Goal: Find specific page/section: Find specific page/section

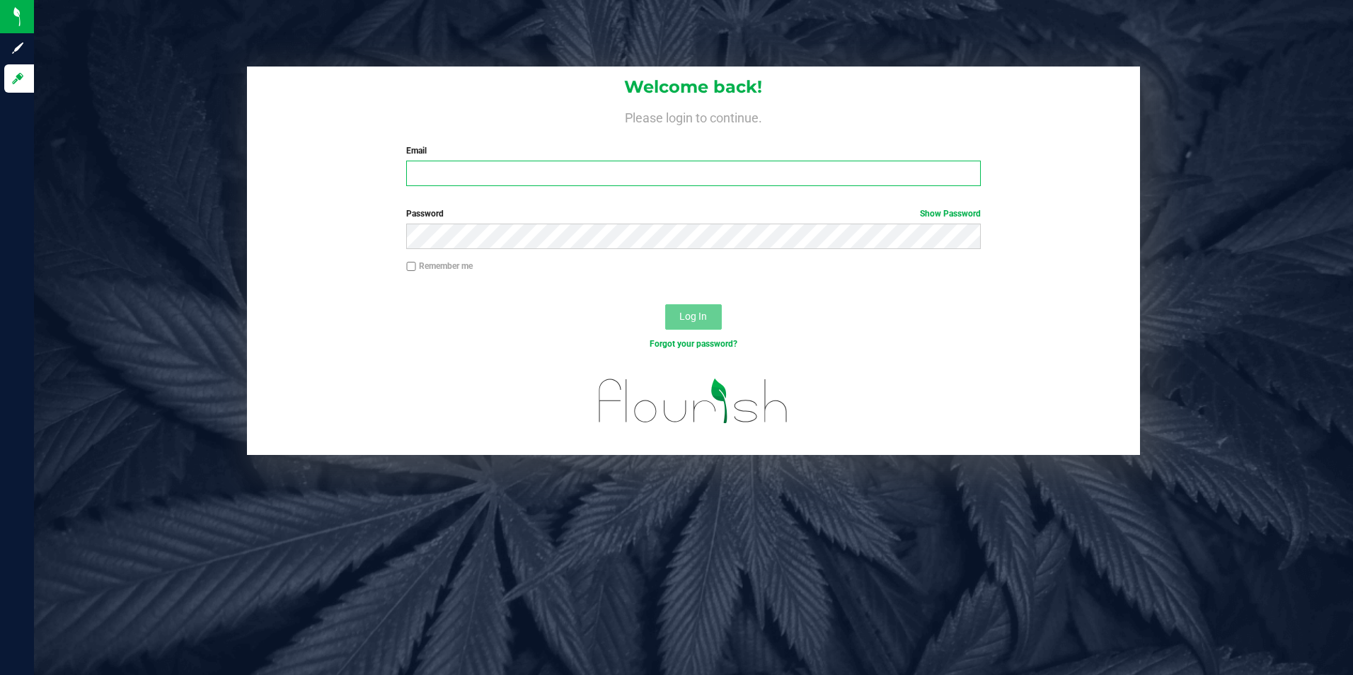
type input "[PERSON_NAME][EMAIL_ADDRESS][DOMAIN_NAME]"
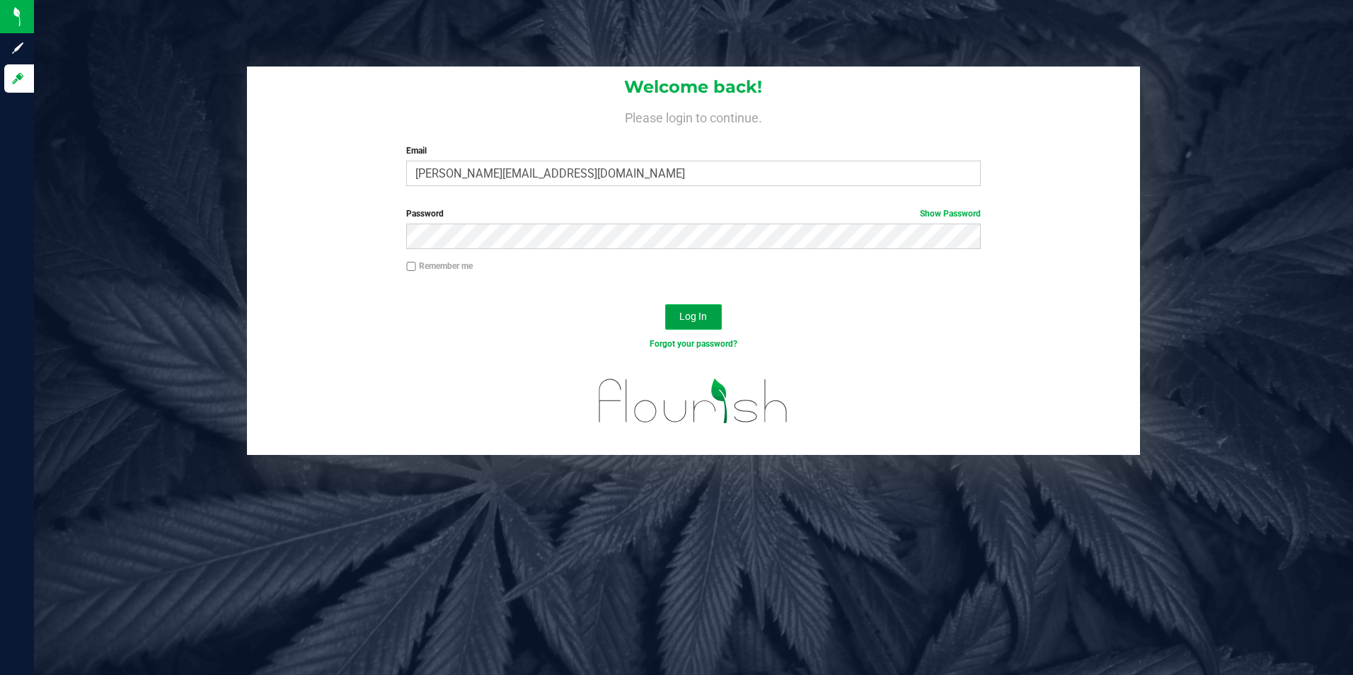
click at [687, 312] on span "Log In" at bounding box center [694, 316] width 28 height 11
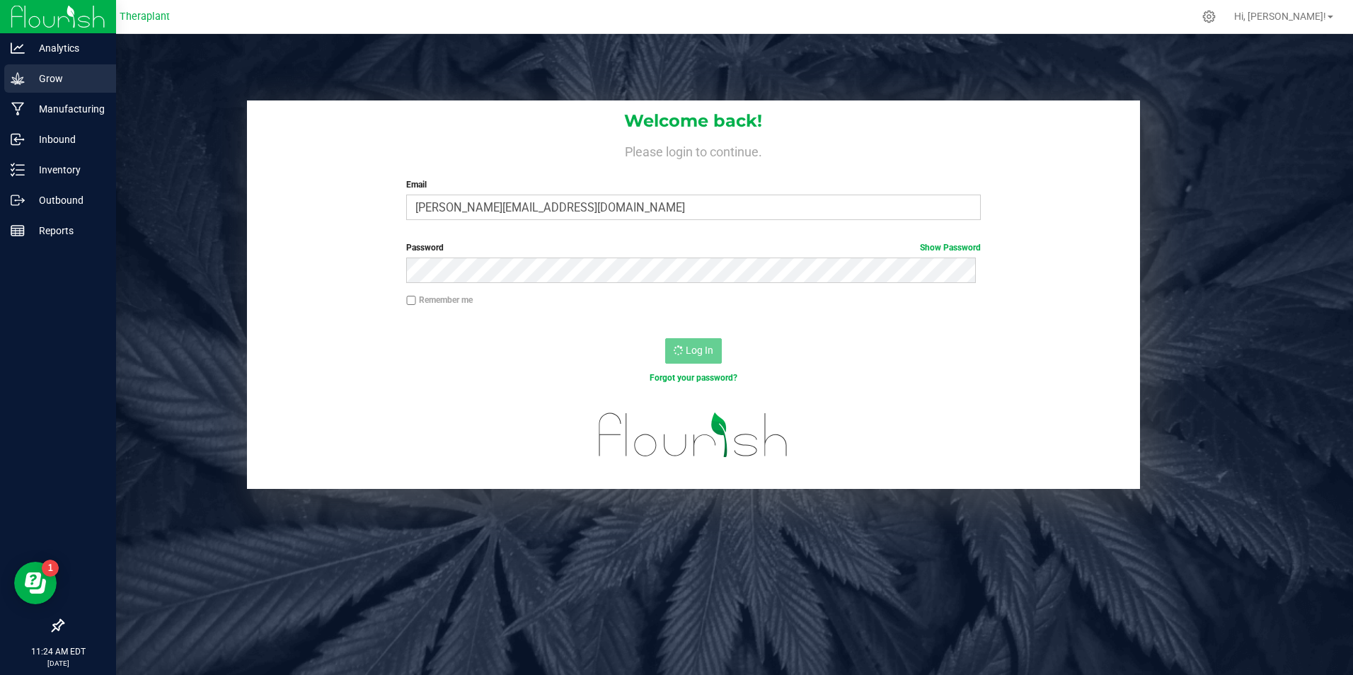
click at [30, 79] on p "Grow" at bounding box center [67, 78] width 85 height 17
click at [27, 165] on p "Inventory" at bounding box center [67, 169] width 85 height 17
click at [42, 75] on p "Grow" at bounding box center [67, 78] width 85 height 17
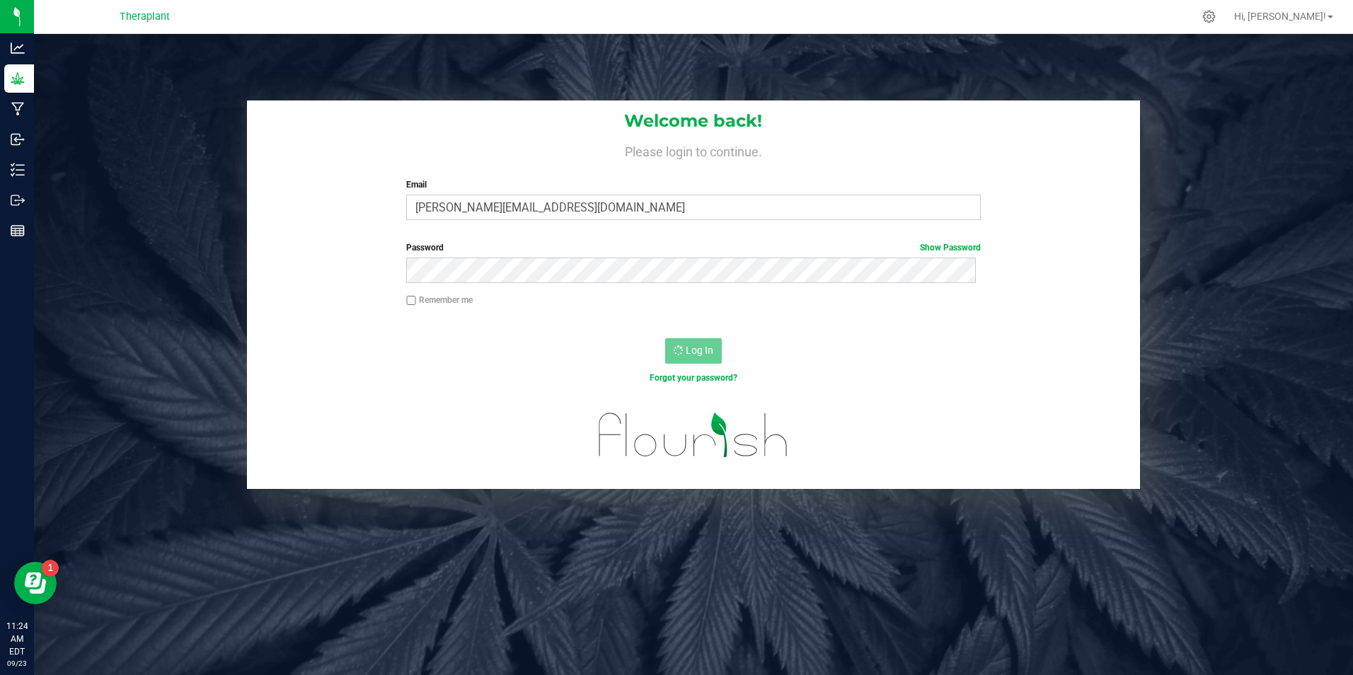
click at [402, 301] on div "Remember me" at bounding box center [694, 302] width 596 height 16
click at [406, 301] on input "Remember me" at bounding box center [411, 301] width 10 height 10
checkbox input "true"
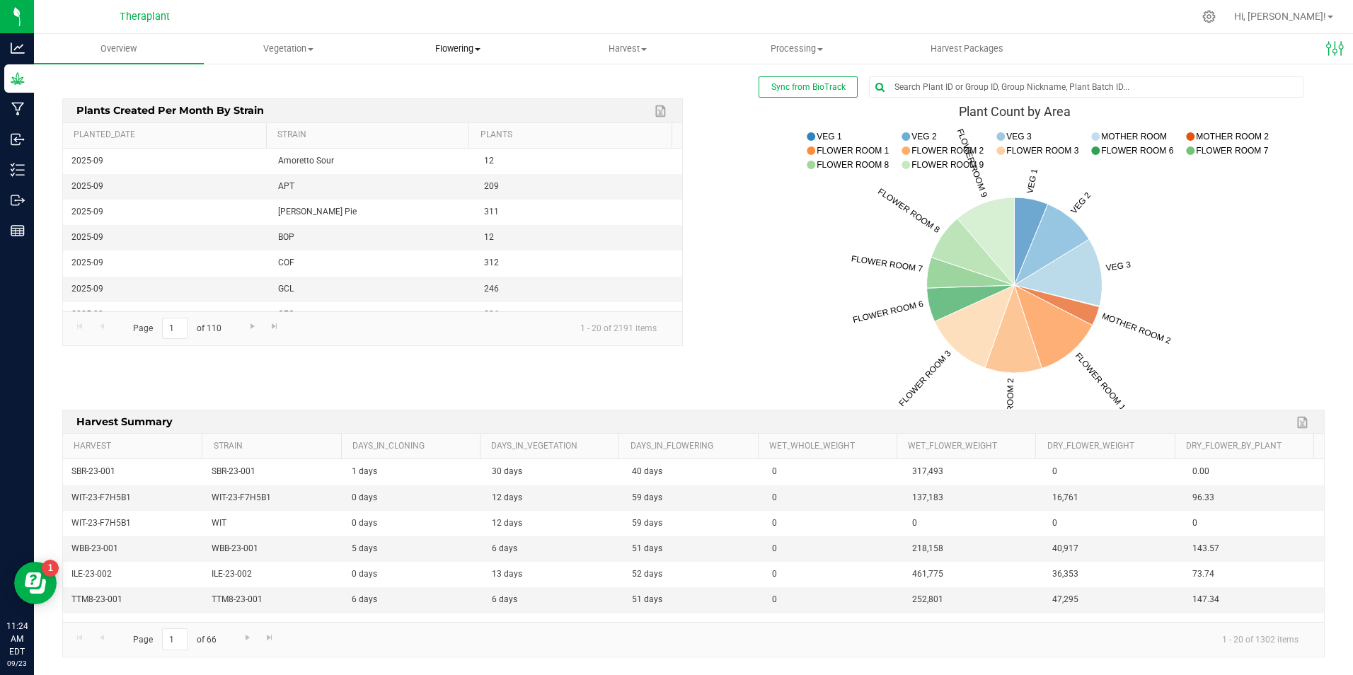
click at [447, 50] on span "Flowering" at bounding box center [458, 48] width 168 height 13
click at [283, 52] on span "Vegetation" at bounding box center [289, 48] width 168 height 13
click at [292, 114] on span "Mother groups" at bounding box center [256, 119] width 105 height 12
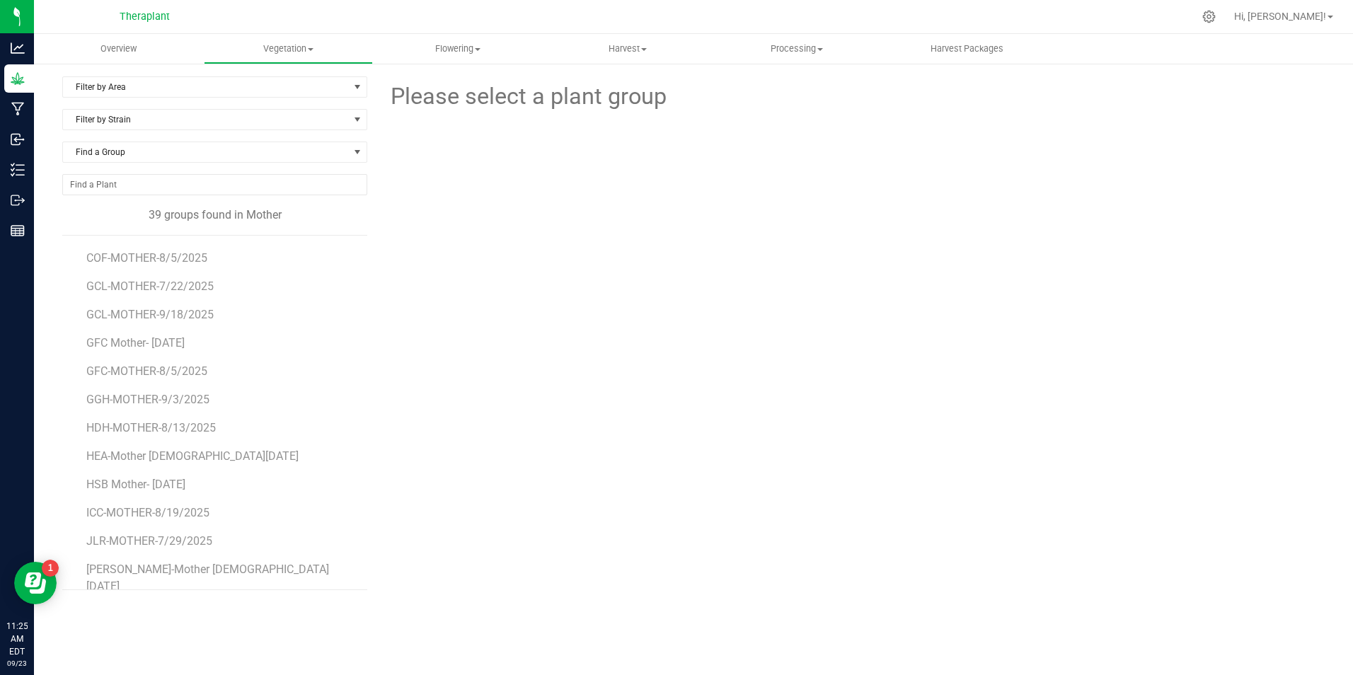
scroll to position [283, 0]
